Goal: Task Accomplishment & Management: Use online tool/utility

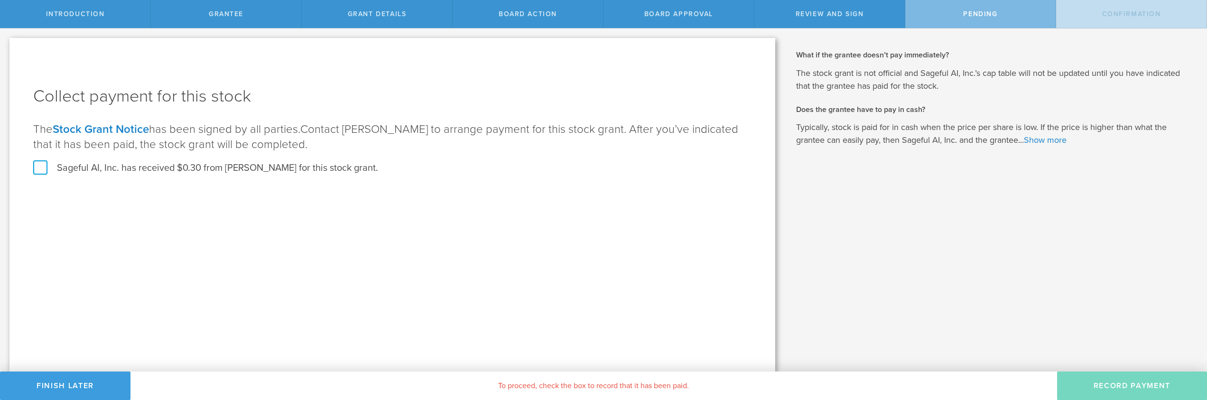
click at [43, 167] on label "Sageful AI, Inc. has received $0.30 from Kim James for this stock grant." at bounding box center [205, 168] width 345 height 12
click at [0, 0] on input "Sageful AI, Inc. has received $0.30 from Kim James for this stock grant." at bounding box center [0, 0] width 0 height 0
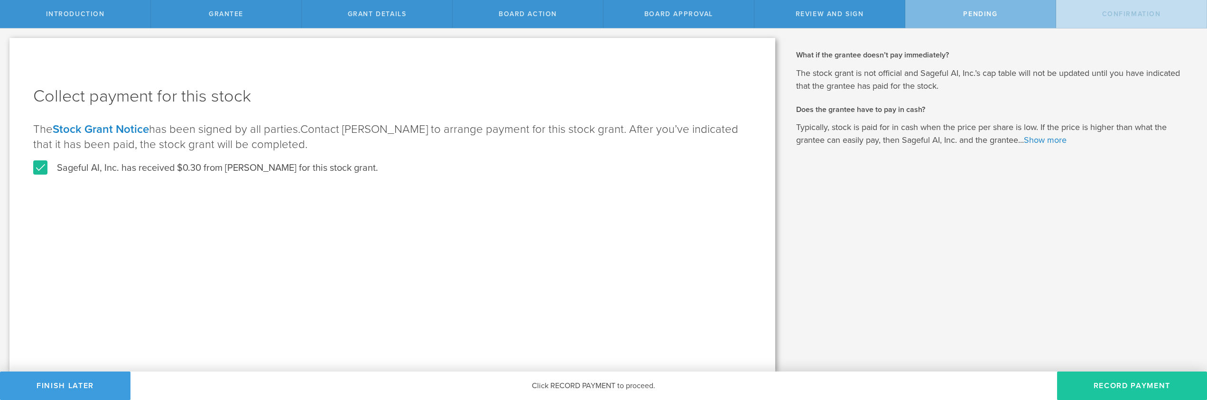
click at [1109, 385] on button "Record Payment" at bounding box center [1132, 385] width 150 height 28
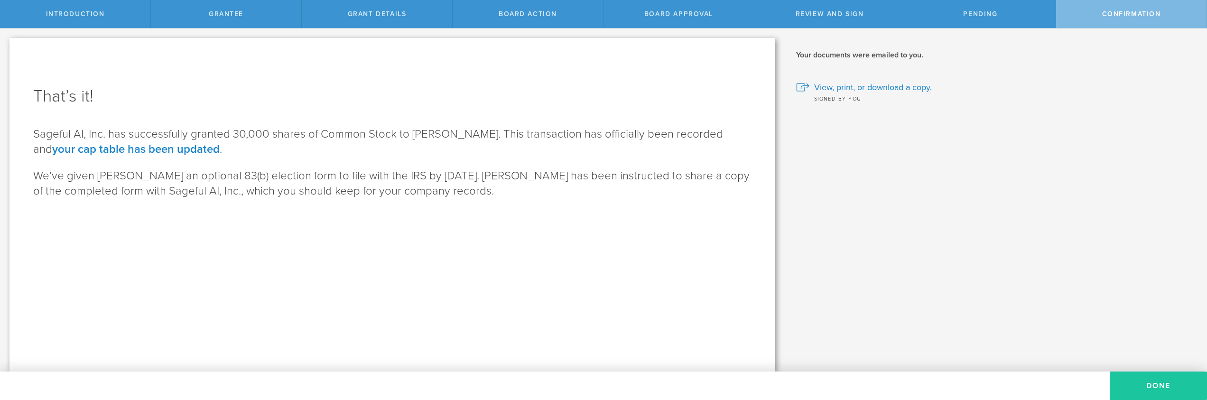
click at [1130, 382] on button "Done" at bounding box center [1158, 385] width 97 height 28
